Goal: Information Seeking & Learning: Learn about a topic

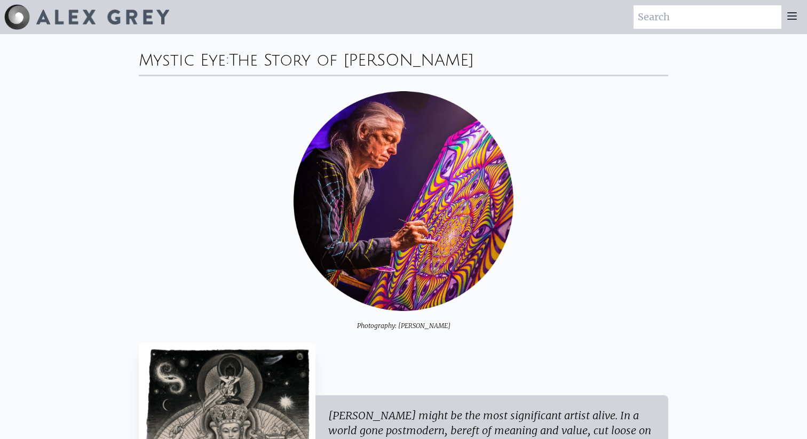
scroll to position [1059, 0]
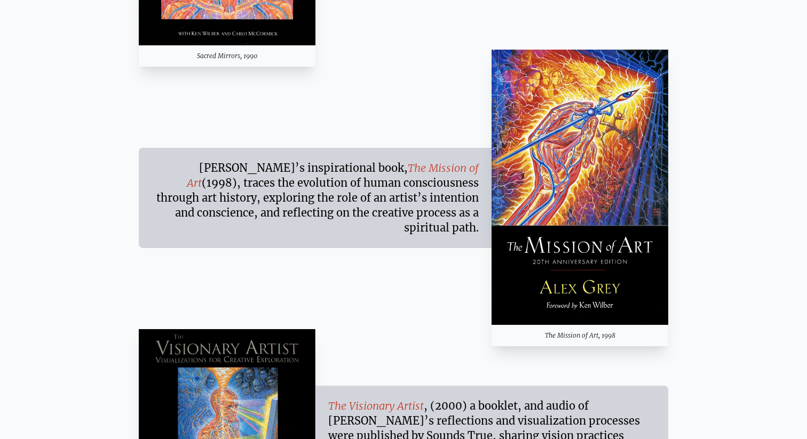
scroll to position [6967, 0]
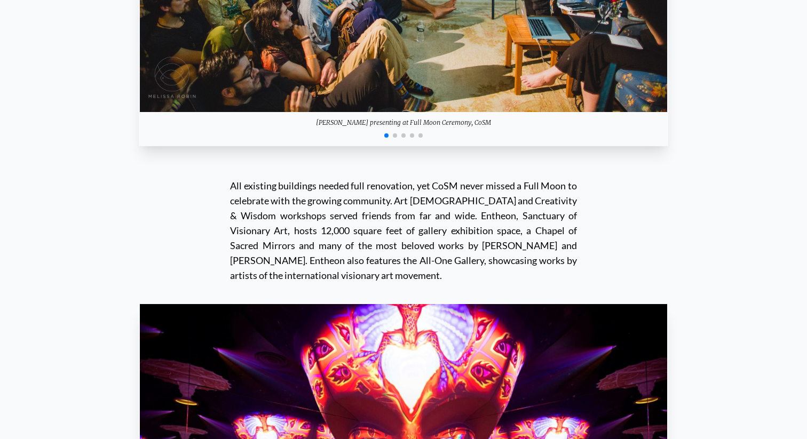
scroll to position [9933, 0]
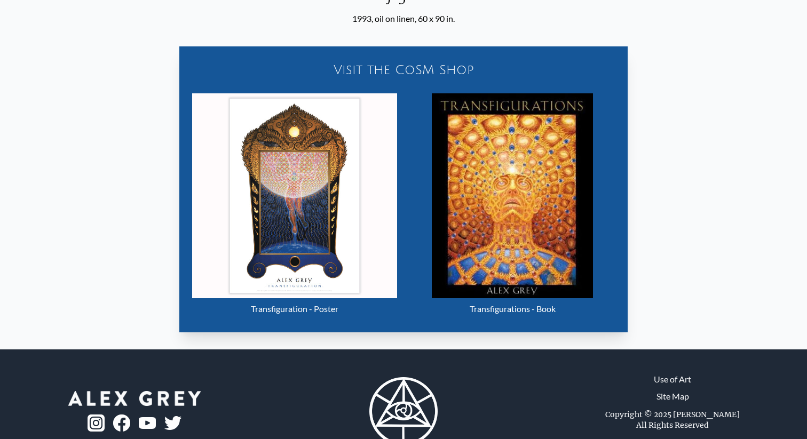
scroll to position [492, 0]
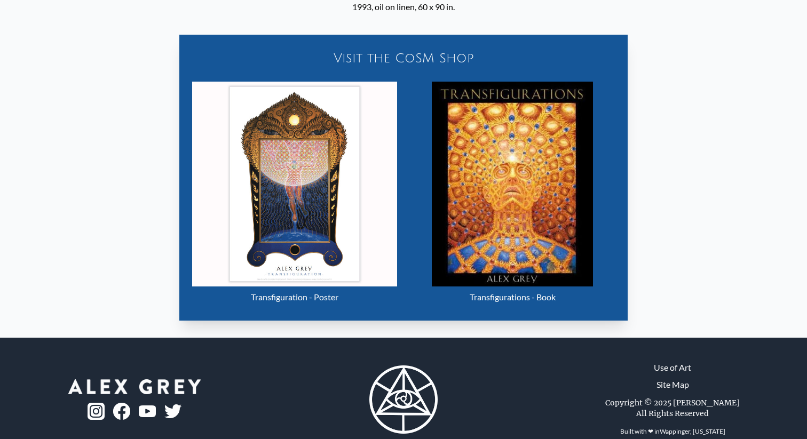
click at [512, 236] on img "19 / 33" at bounding box center [512, 184] width 161 height 205
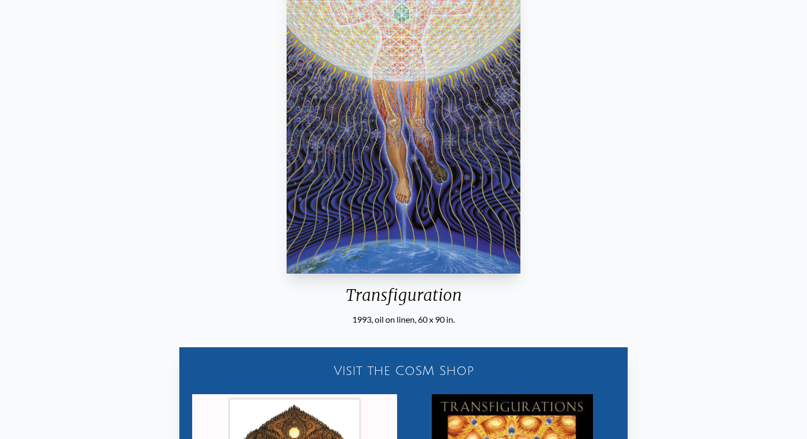
scroll to position [25, 0]
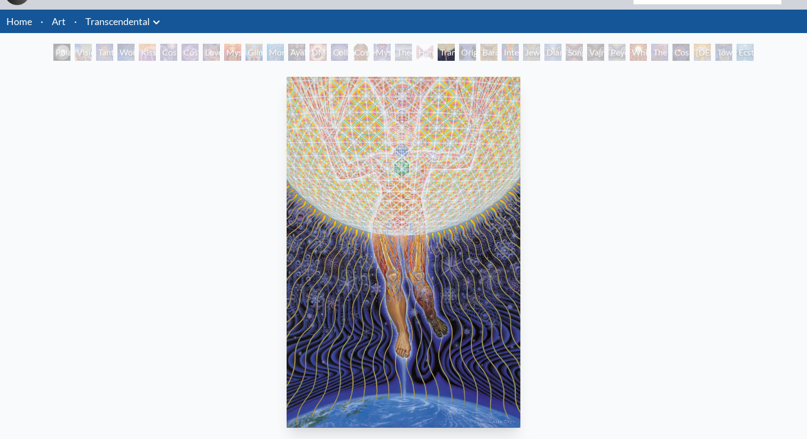
click at [361, 54] on div "Cosmic Christ" at bounding box center [360, 52] width 17 height 17
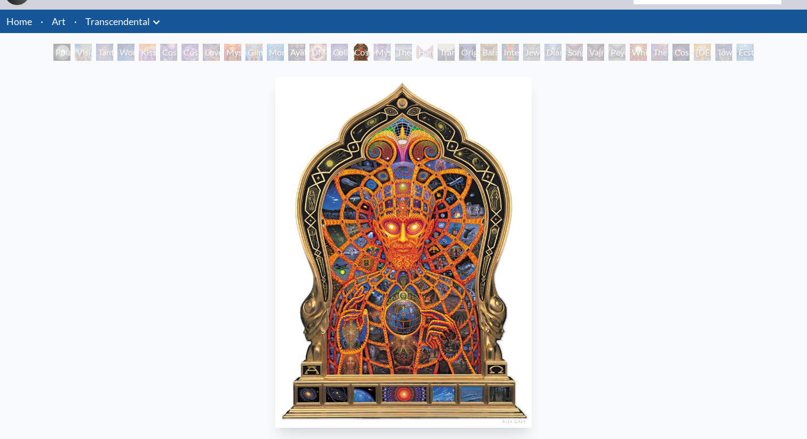
click at [317, 53] on div "DMT - The Spirit Molecule" at bounding box center [318, 52] width 17 height 17
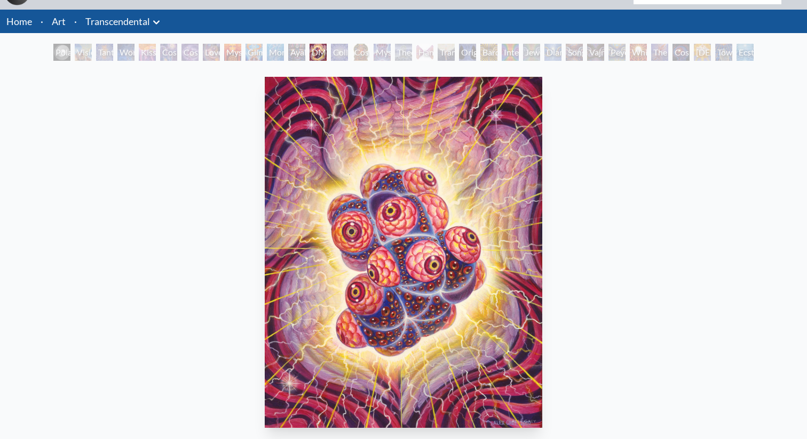
click at [259, 54] on div "Glimpsing the Empyrean" at bounding box center [254, 52] width 17 height 17
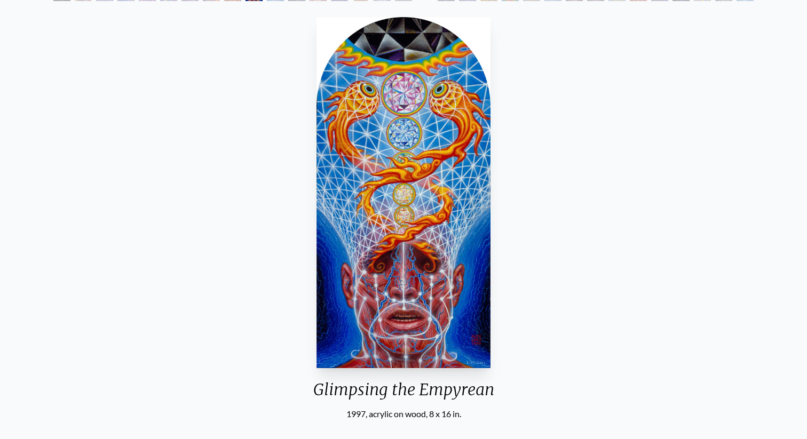
scroll to position [83, 0]
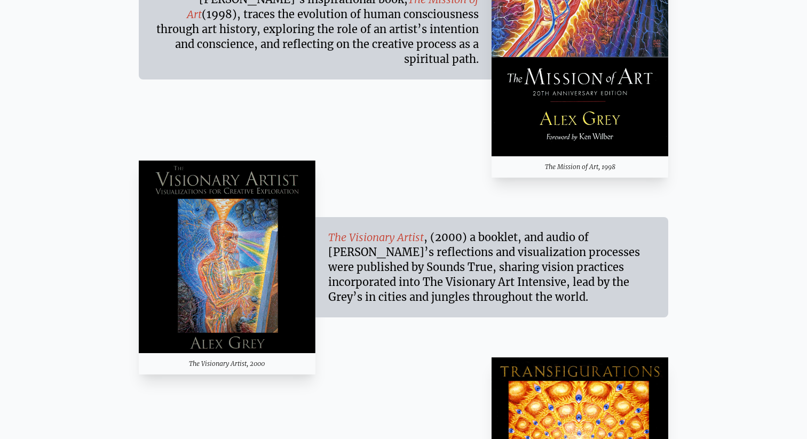
scroll to position [7153, 0]
